Goal: Task Accomplishment & Management: Use online tool/utility

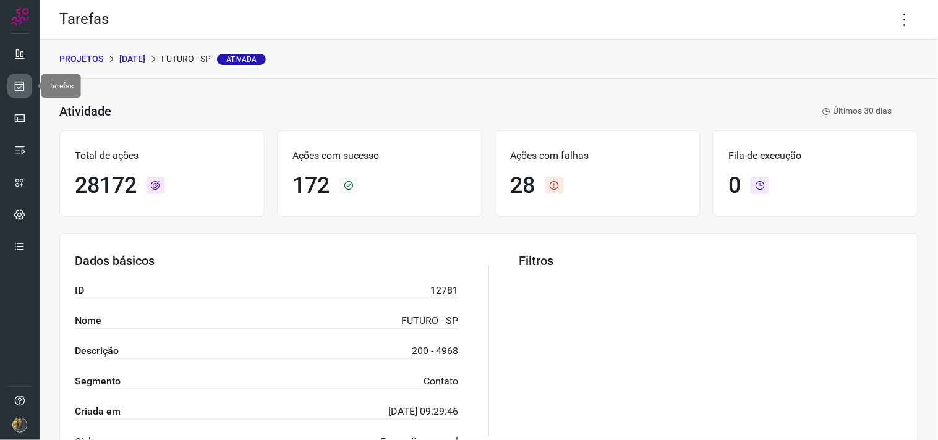
click at [11, 93] on link at bounding box center [19, 86] width 25 height 25
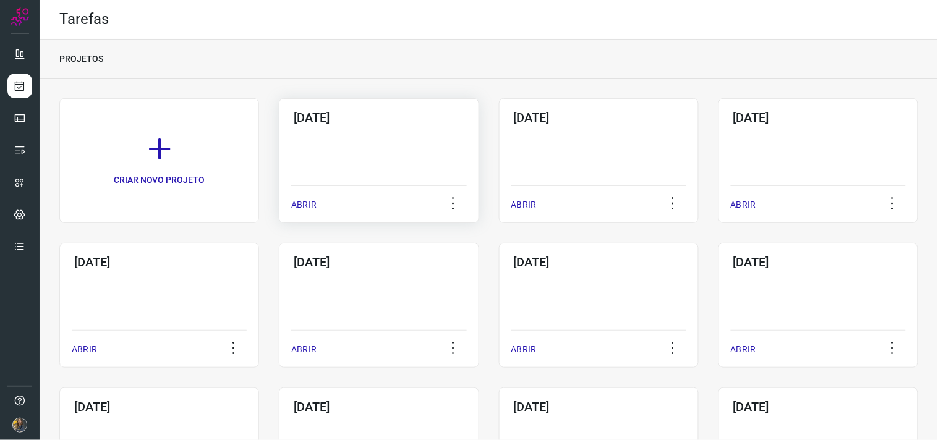
click at [344, 143] on div "09/10/2025 ABRIR" at bounding box center [379, 160] width 200 height 125
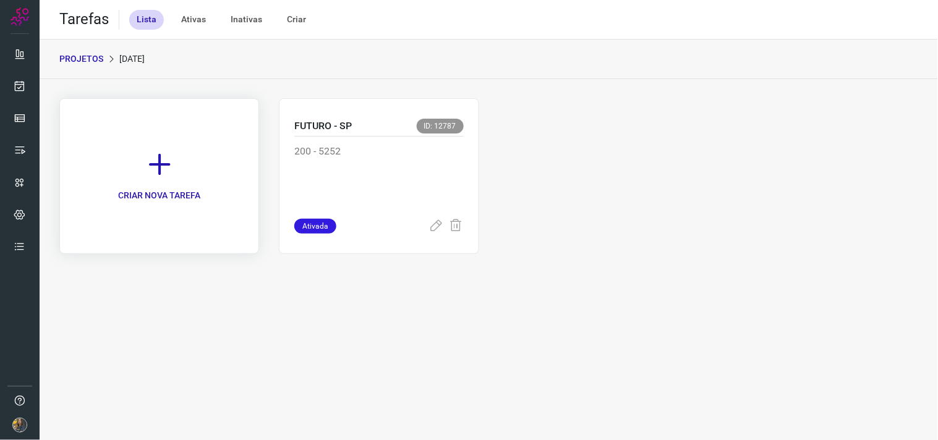
click at [169, 158] on icon at bounding box center [159, 164] width 27 height 27
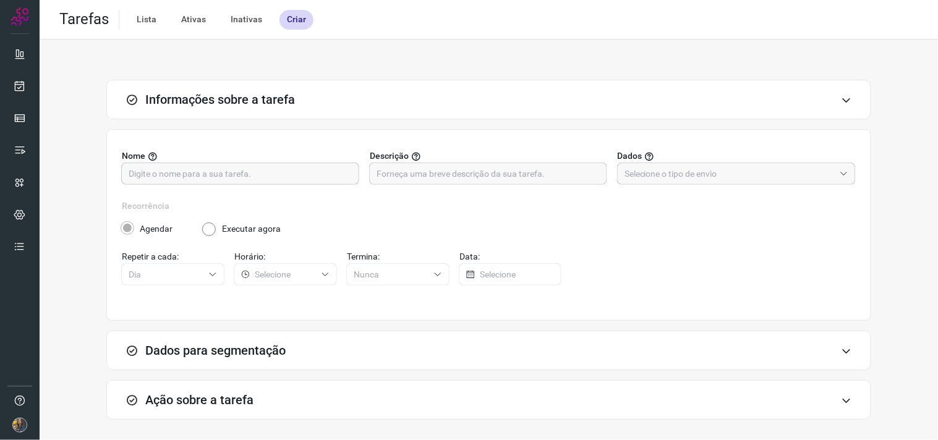
click at [199, 163] on div "Nome" at bounding box center [241, 167] width 238 height 35
click at [201, 168] on input "text" at bounding box center [240, 173] width 223 height 21
type input "M"
type input "GOV MT"
click at [411, 158] on icon at bounding box center [416, 157] width 10 height 10
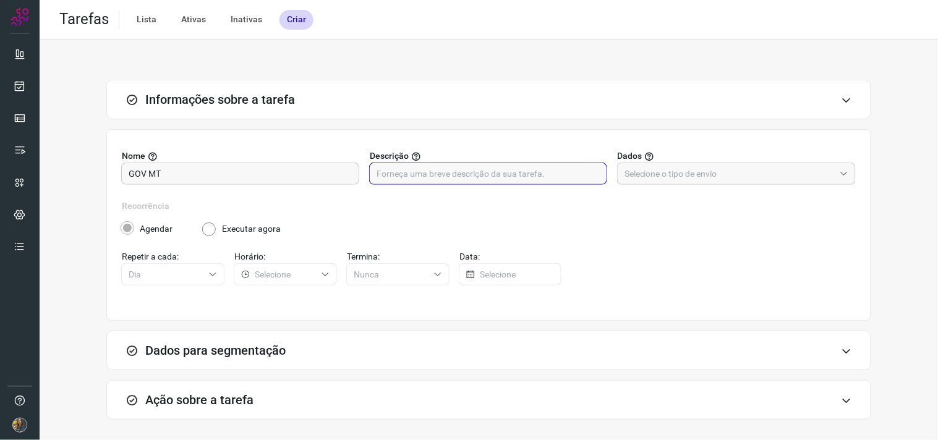
click at [415, 168] on input "text" at bounding box center [488, 173] width 223 height 21
type input "500 - 1234"
click at [641, 176] on input "text" at bounding box center [730, 173] width 210 height 21
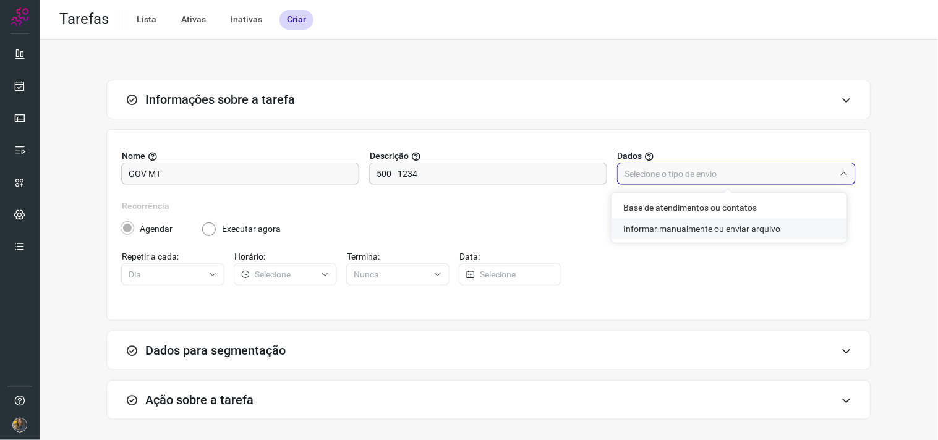
click at [648, 227] on li "Informar manualmente ou enviar arquivo" at bounding box center [730, 228] width 236 height 21
type input "Informar manualmente ou enviar arquivo"
radio input "false"
radio input "true"
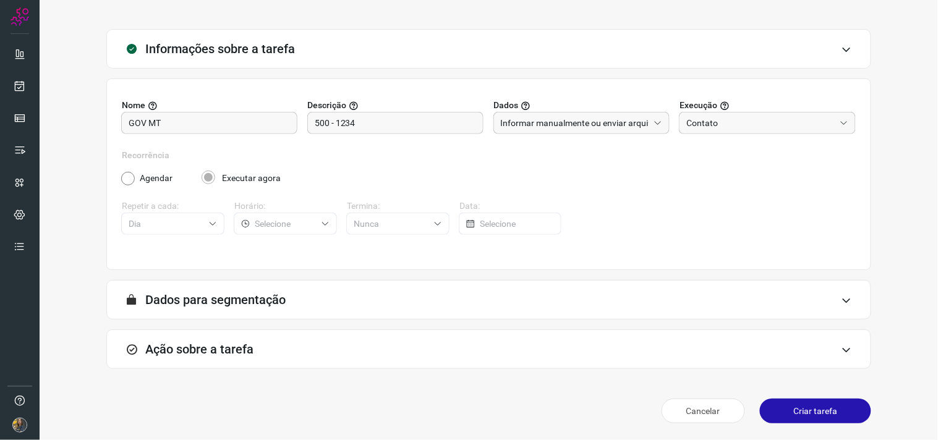
drag, startPoint x: 404, startPoint y: 359, endPoint x: 432, endPoint y: 307, distance: 58.6
click at [405, 359] on div "Ação sobre a tarefa" at bounding box center [488, 350] width 765 height 40
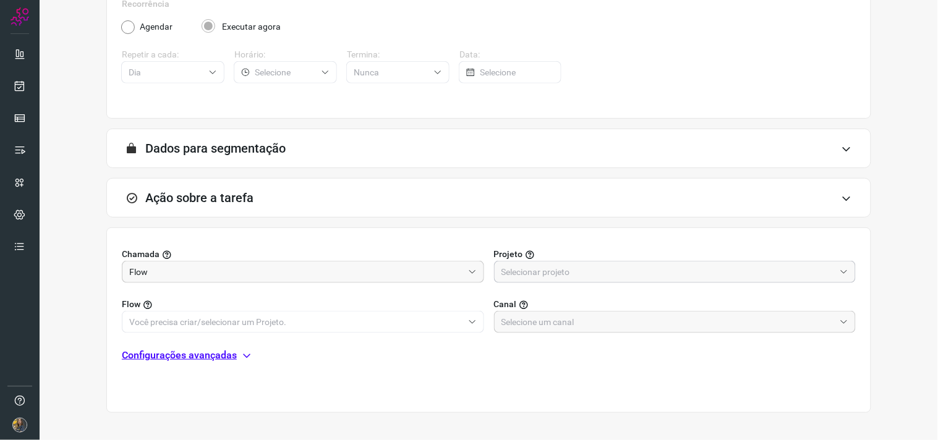
scroll to position [246, 0]
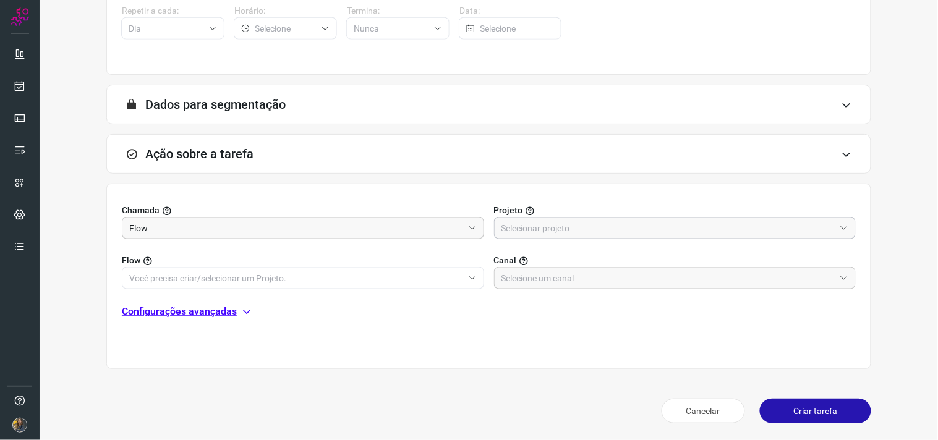
click at [529, 221] on input "text" at bounding box center [669, 228] width 334 height 21
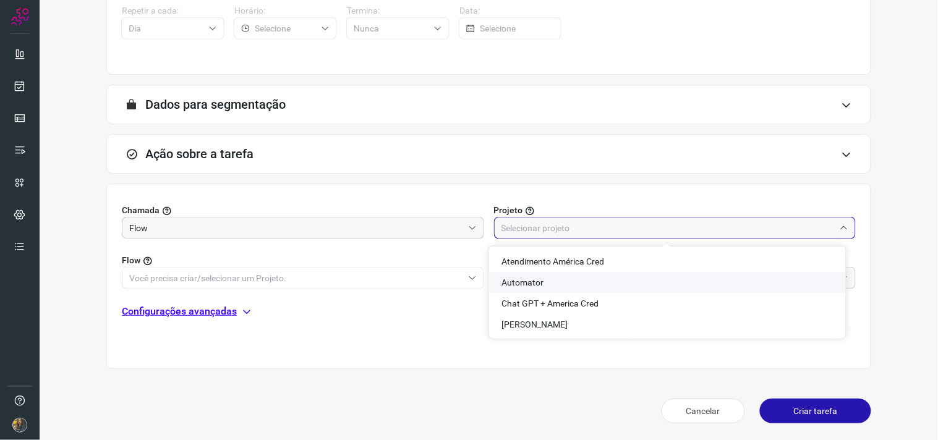
click at [515, 285] on span "Automator" at bounding box center [523, 283] width 42 height 10
type input "Automator"
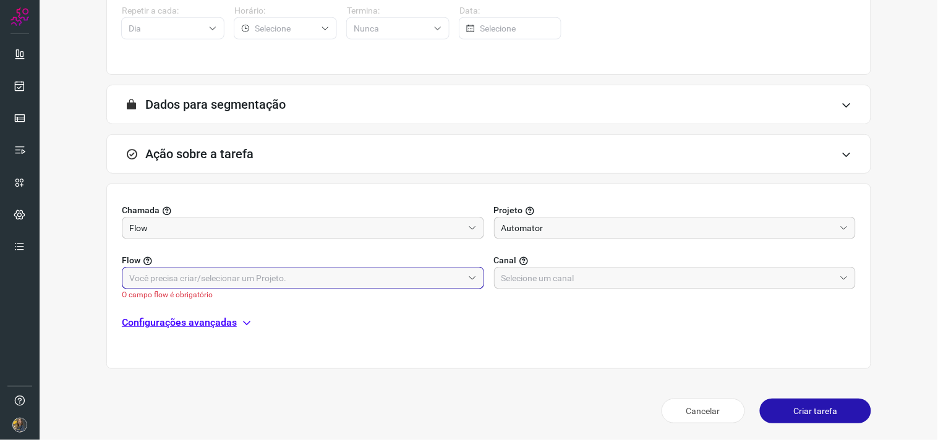
click at [430, 281] on input "text" at bounding box center [296, 278] width 334 height 21
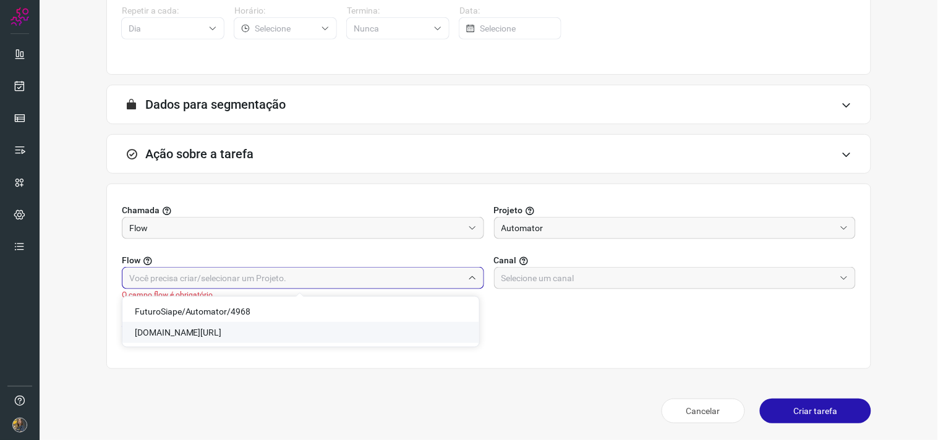
click at [212, 334] on span "Gov.MT/Automator/1234" at bounding box center [178, 333] width 87 height 10
type input "Gov.MT/Automator/1234"
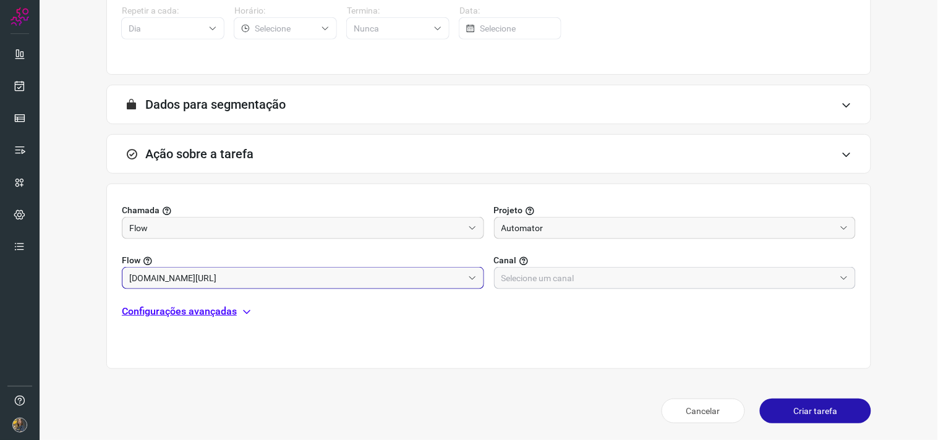
click at [547, 280] on input "text" at bounding box center [669, 278] width 334 height 21
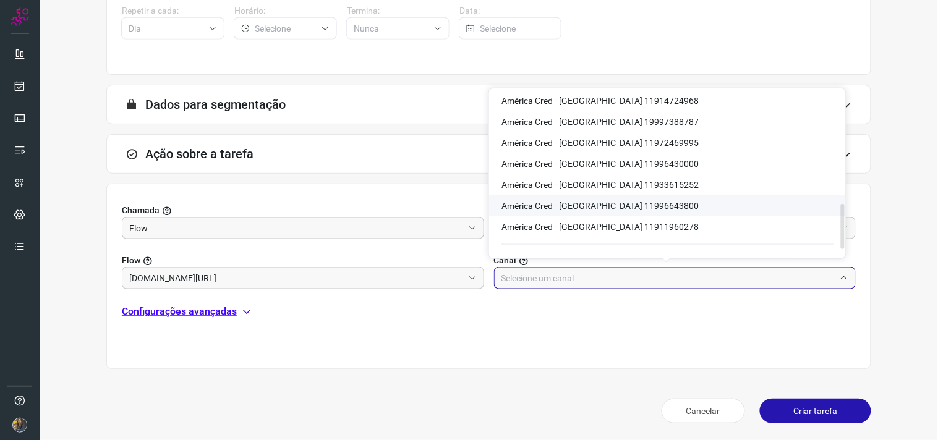
scroll to position [36, 0]
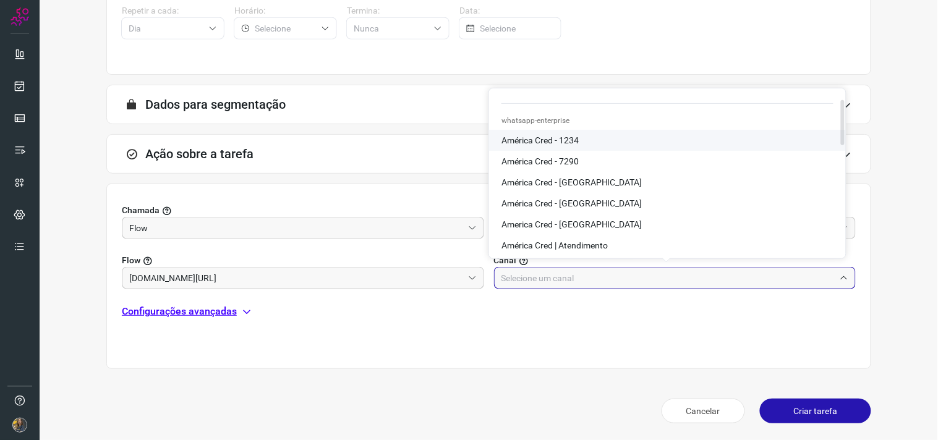
click at [572, 139] on span "América Cred - 1234" at bounding box center [540, 140] width 77 height 10
type input "América Cred - 1234"
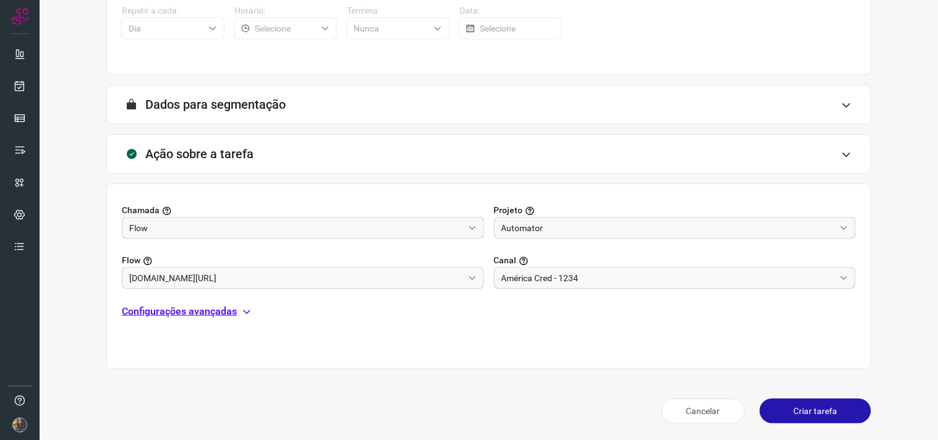
click at [200, 314] on p "Configurações avançadas" at bounding box center [179, 311] width 115 height 15
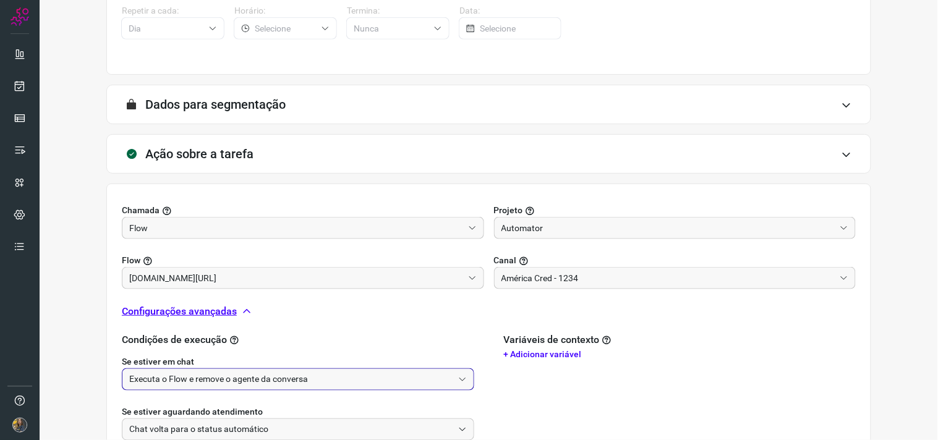
click at [205, 379] on input "Executa o Flow e remove o agente da conversa" at bounding box center [291, 379] width 324 height 21
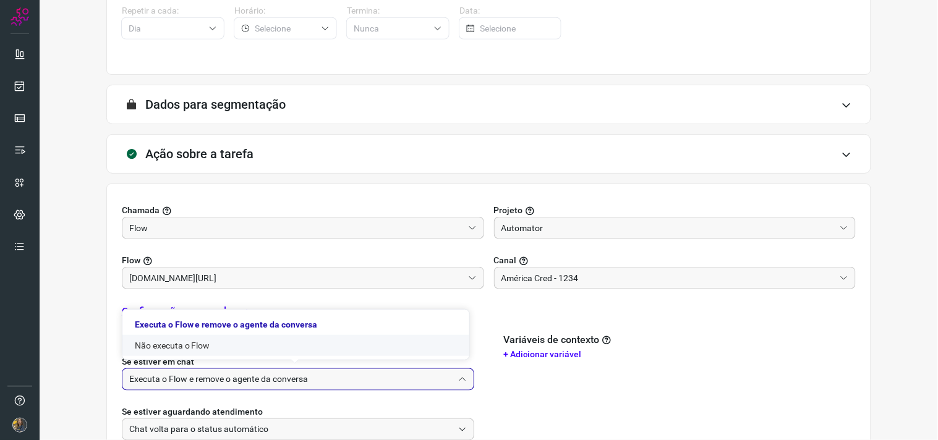
click at [206, 351] on li "Não executa o Flow" at bounding box center [295, 345] width 347 height 21
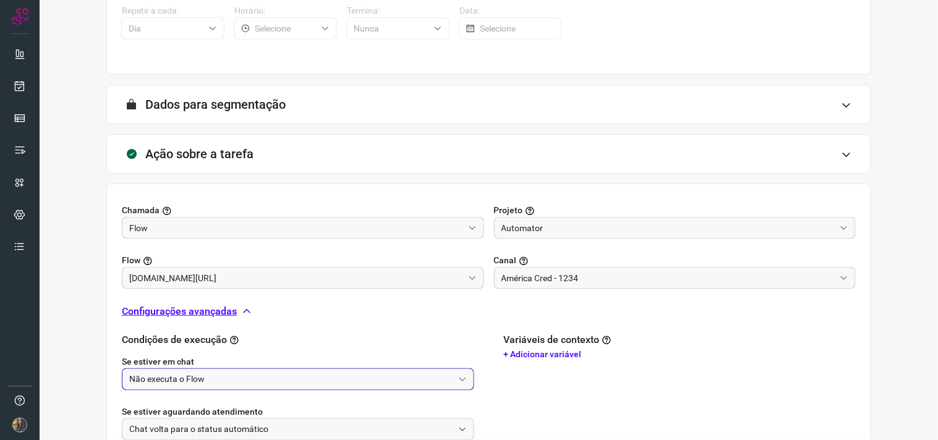
click at [238, 379] on input "Não executa o Flow" at bounding box center [291, 379] width 324 height 21
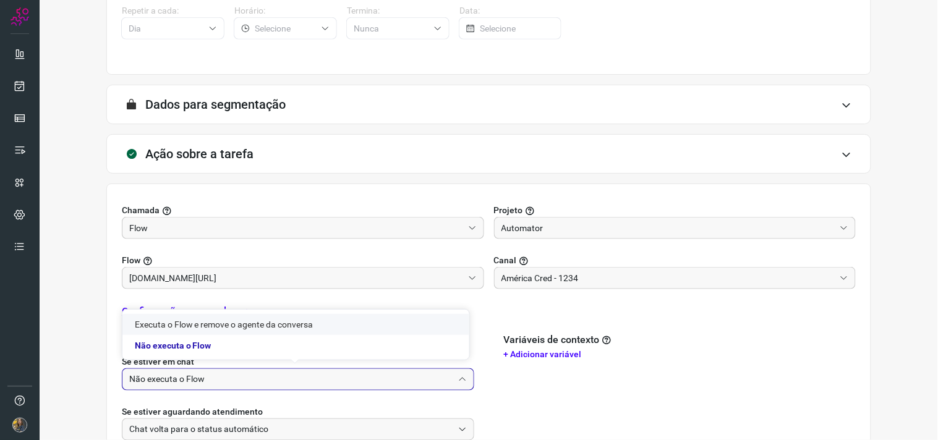
click at [219, 329] on li "Executa o Flow e remove o agente da conversa" at bounding box center [295, 324] width 347 height 21
type input "Executa o Flow e remove o agente da conversa"
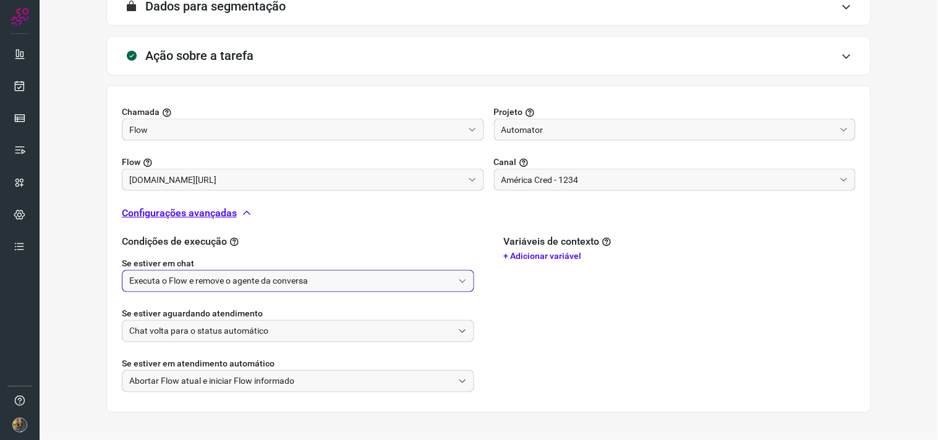
scroll to position [388, 0]
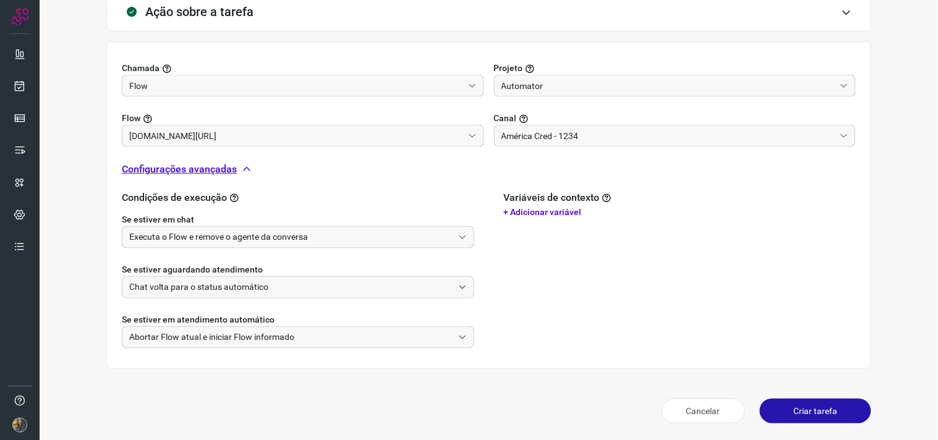
click at [783, 415] on button "Criar tarefa" at bounding box center [815, 411] width 111 height 25
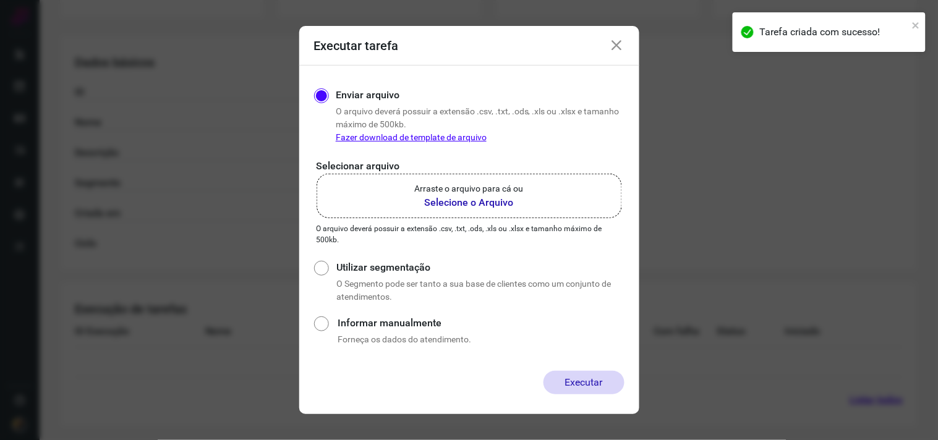
scroll to position [199, 0]
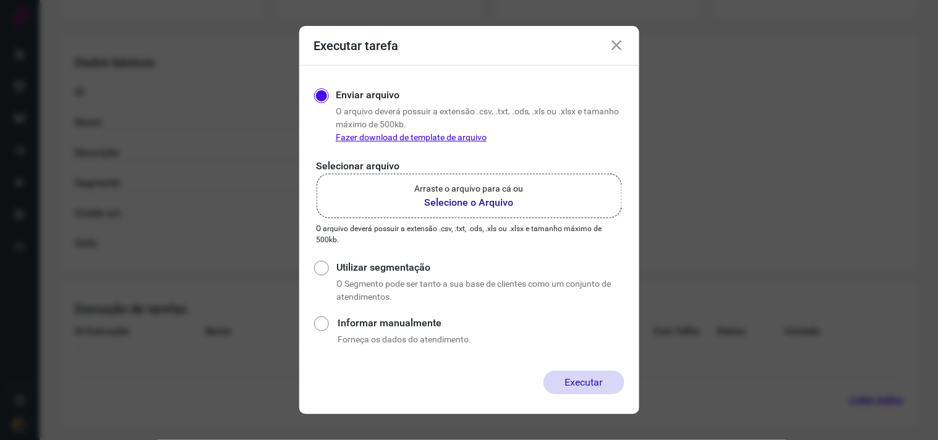
click at [502, 184] on p "Arraste o arquivo para cá ou" at bounding box center [469, 188] width 109 height 13
click at [0, 0] on input "Arraste o arquivo para cá ou Selecione o Arquivo" at bounding box center [0, 0] width 0 height 0
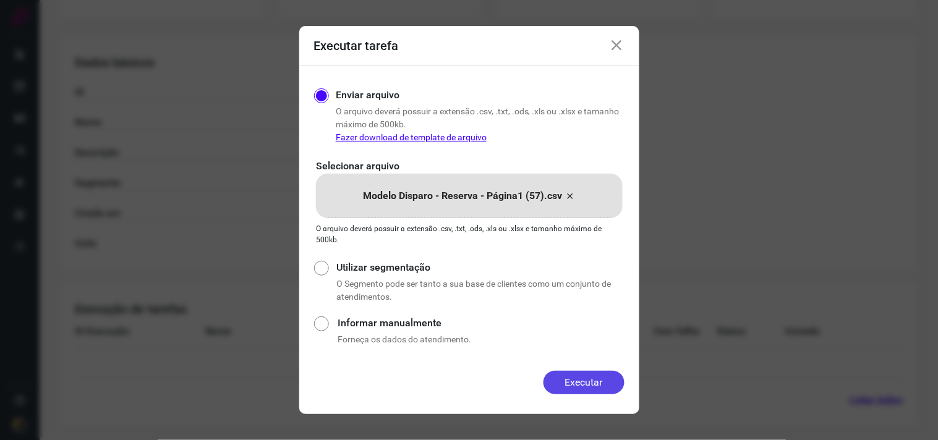
click at [575, 380] on button "Executar" at bounding box center [584, 383] width 81 height 24
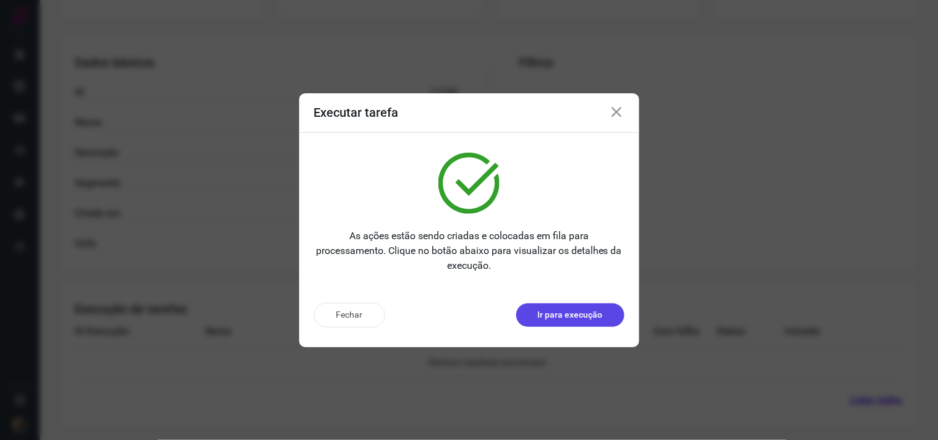
click at [580, 312] on p "Ir para execução" at bounding box center [570, 315] width 65 height 13
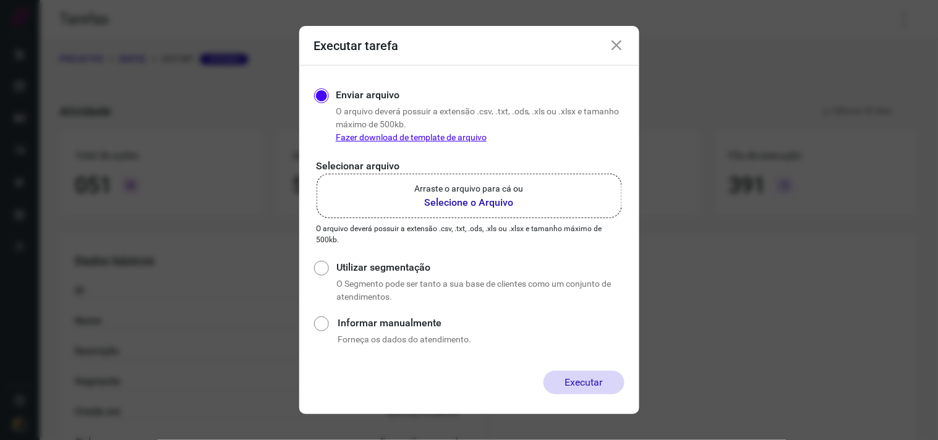
click at [617, 42] on icon at bounding box center [617, 45] width 15 height 15
click at [611, 49] on icon at bounding box center [617, 45] width 15 height 15
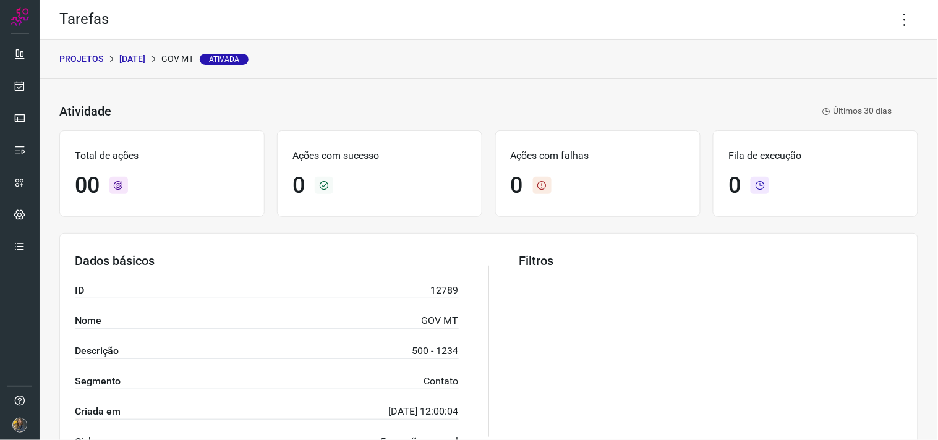
scroll to position [199, 0]
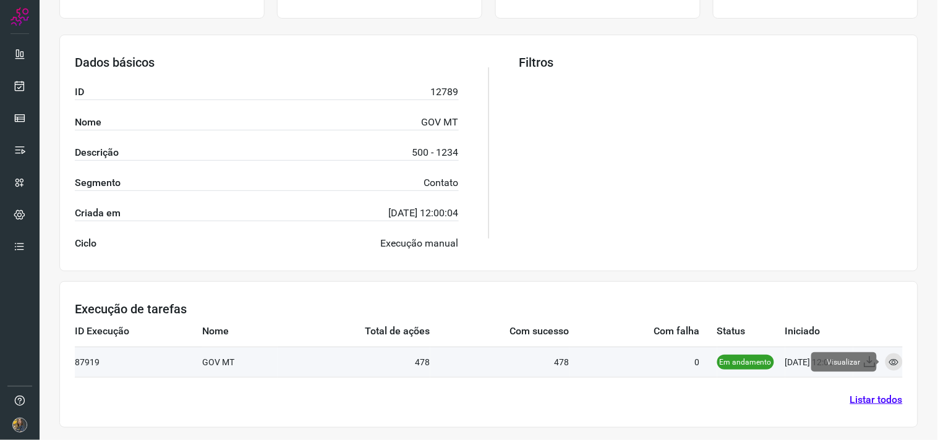
click at [889, 364] on icon at bounding box center [894, 362] width 10 height 10
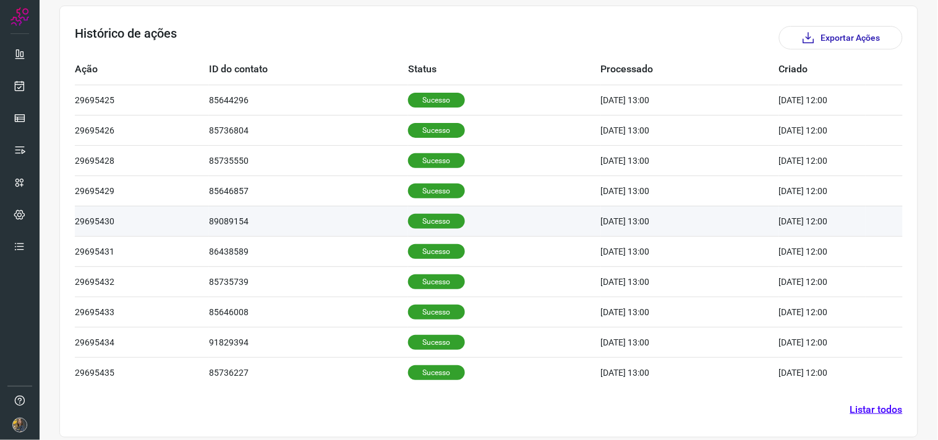
scroll to position [374, 0]
